Goal: Task Accomplishment & Management: Manage account settings

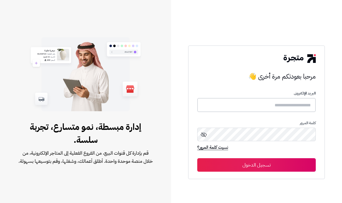
type input "*****"
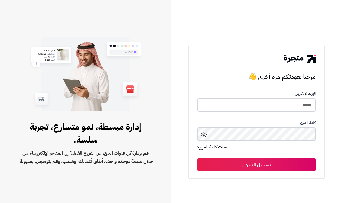
click at [256, 165] on button "تسجيل الدخول" at bounding box center [256, 165] width 118 height 14
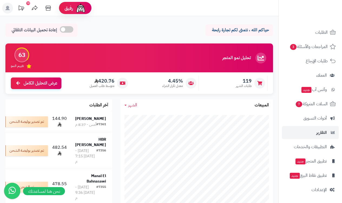
scroll to position [30, 0]
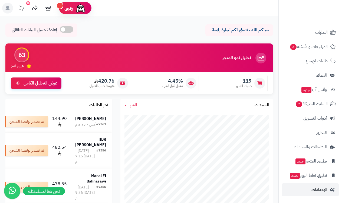
click at [322, 191] on span "الإعدادات" at bounding box center [318, 190] width 15 height 8
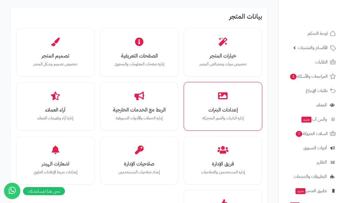
scroll to position [160, 0]
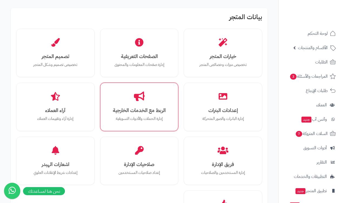
click at [142, 108] on h3 "الربط مع الخدمات الخارجية" at bounding box center [138, 111] width 59 height 6
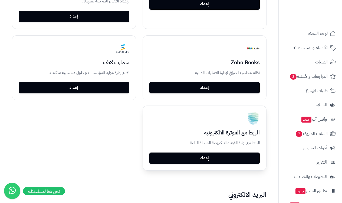
scroll to position [1044, 0]
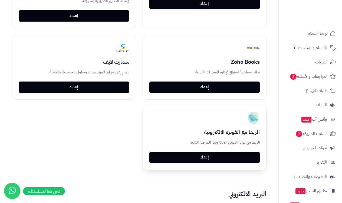
click at [212, 152] on link "إعداد" at bounding box center [204, 157] width 111 height 11
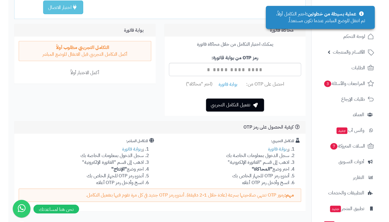
scroll to position [89, 0]
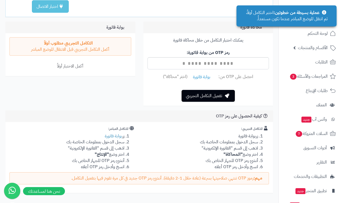
click at [248, 135] on link "بوابة فاتورة" at bounding box center [245, 136] width 20 height 6
